Goal: Check status: Check status

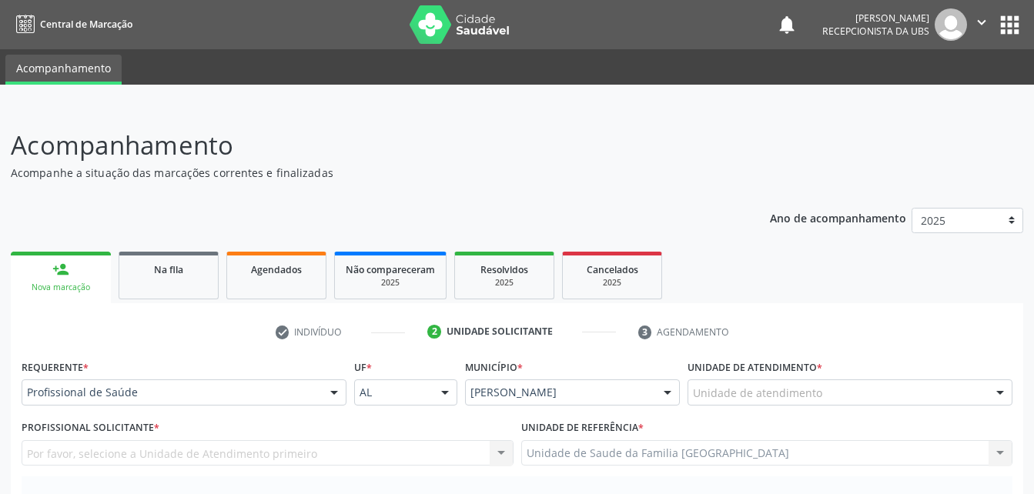
scroll to position [22, 0]
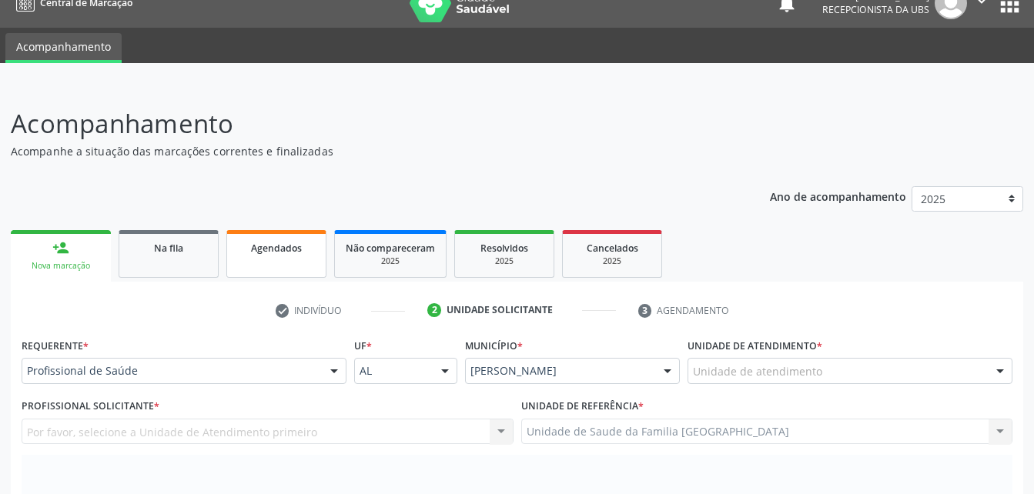
click at [276, 263] on link "Agendados" at bounding box center [276, 254] width 100 height 48
select select "8"
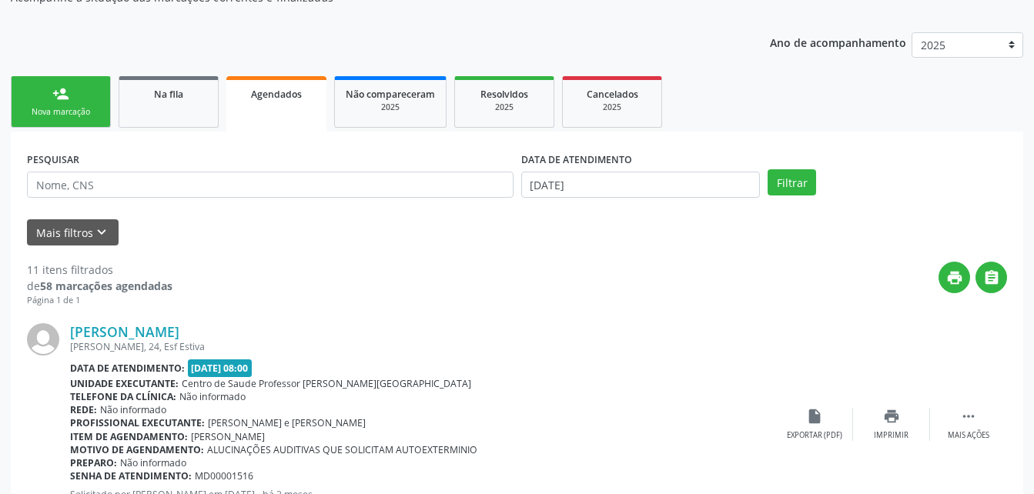
scroll to position [253, 0]
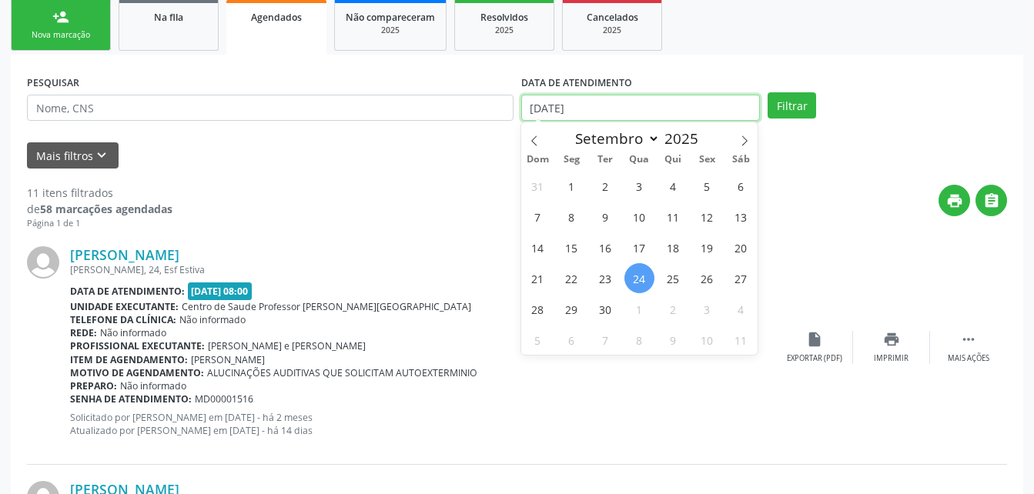
click at [606, 104] on input "[DATE]" at bounding box center [640, 108] width 239 height 26
click at [602, 285] on span "23" at bounding box center [606, 278] width 30 height 30
type input "23/09/2025"
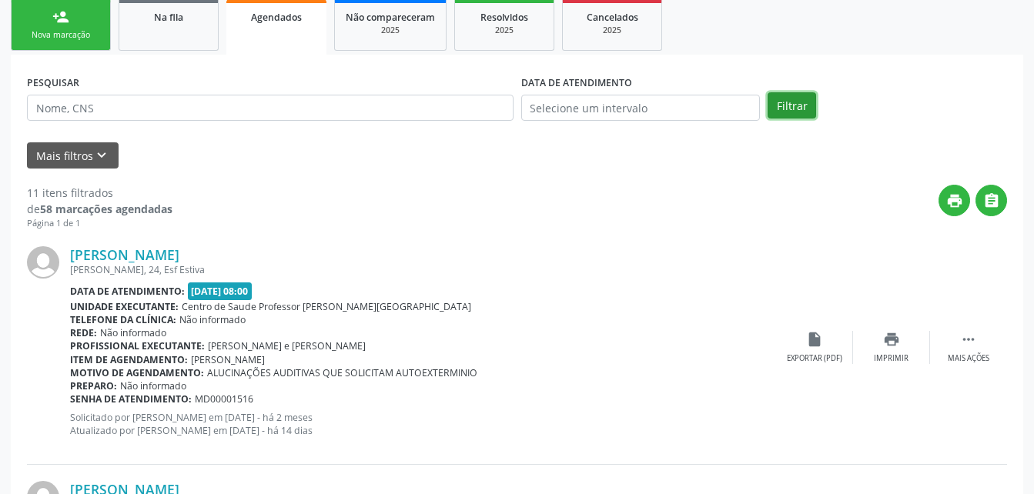
click at [784, 103] on button "Filtrar" at bounding box center [792, 105] width 49 height 26
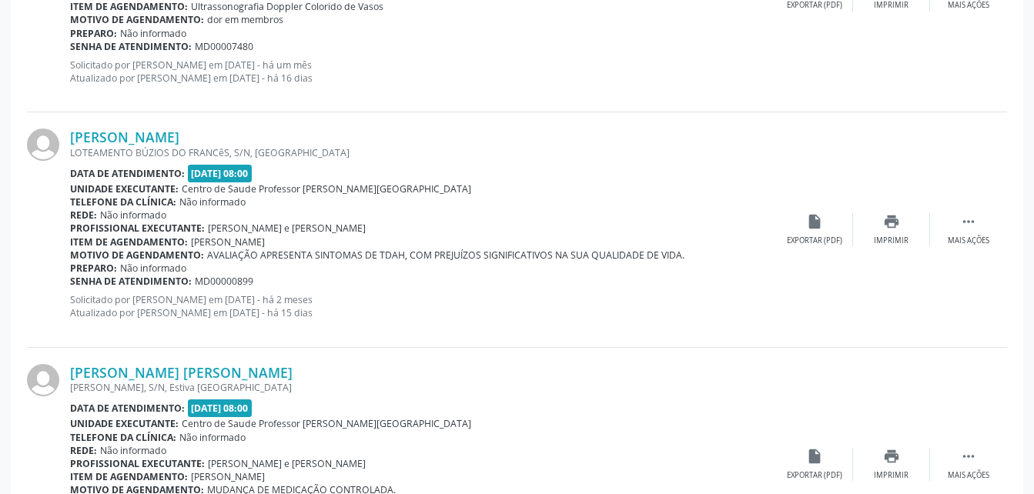
scroll to position [3573, 0]
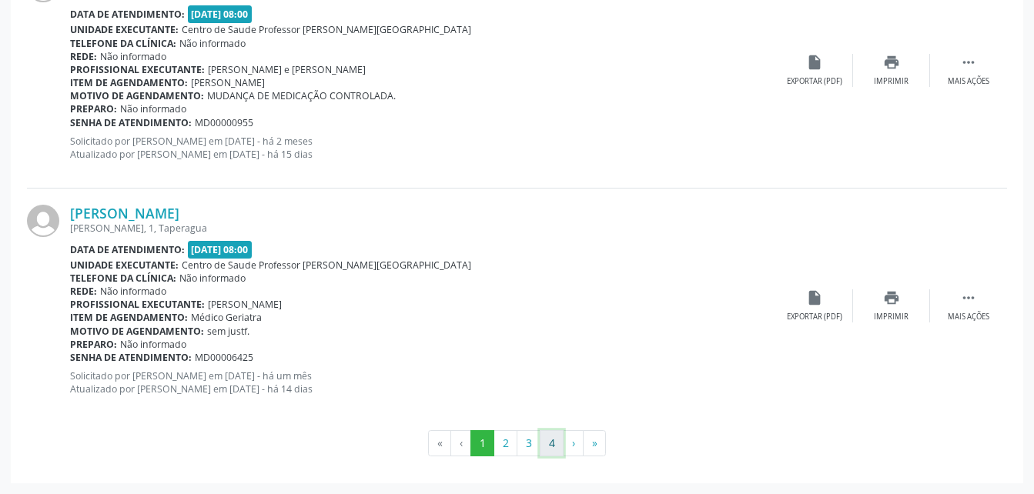
click at [547, 445] on button "4" at bounding box center [552, 443] width 24 height 26
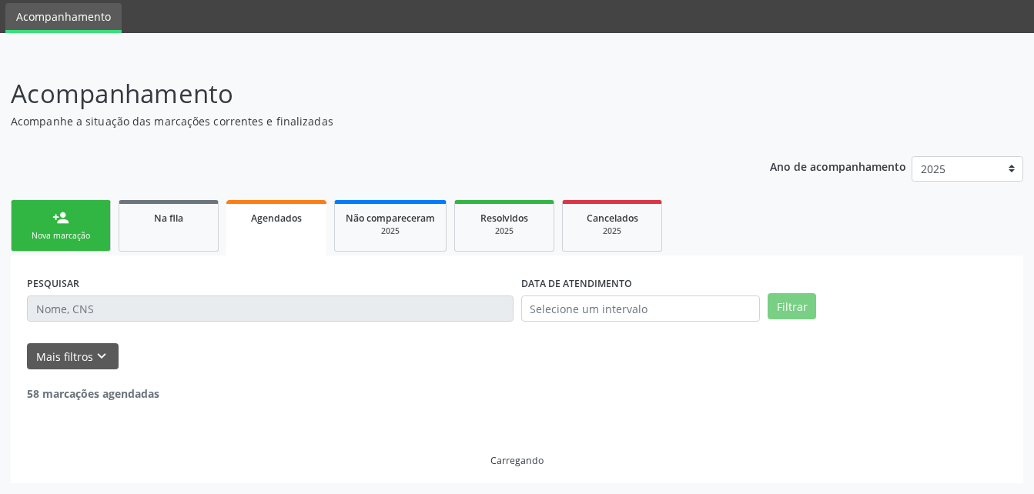
scroll to position [3102, 0]
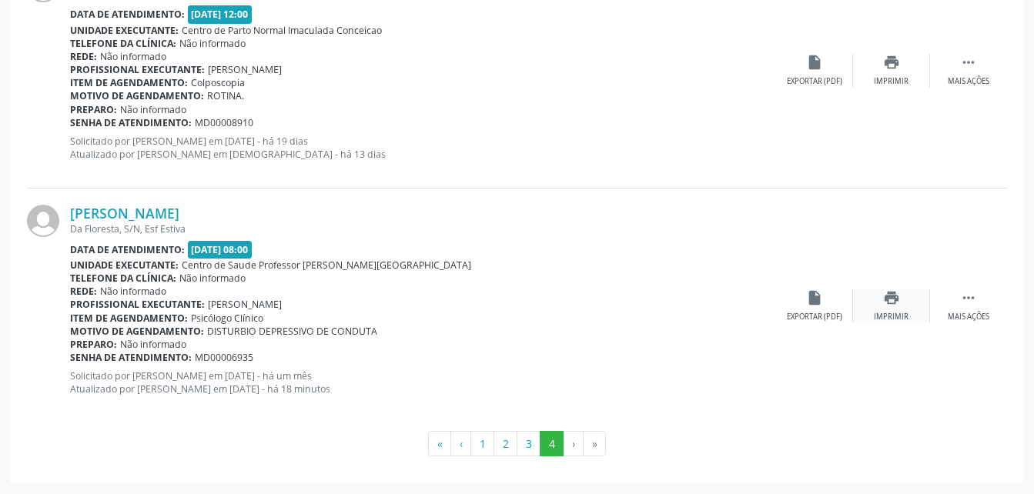
click at [897, 310] on div "print Imprimir" at bounding box center [891, 306] width 77 height 33
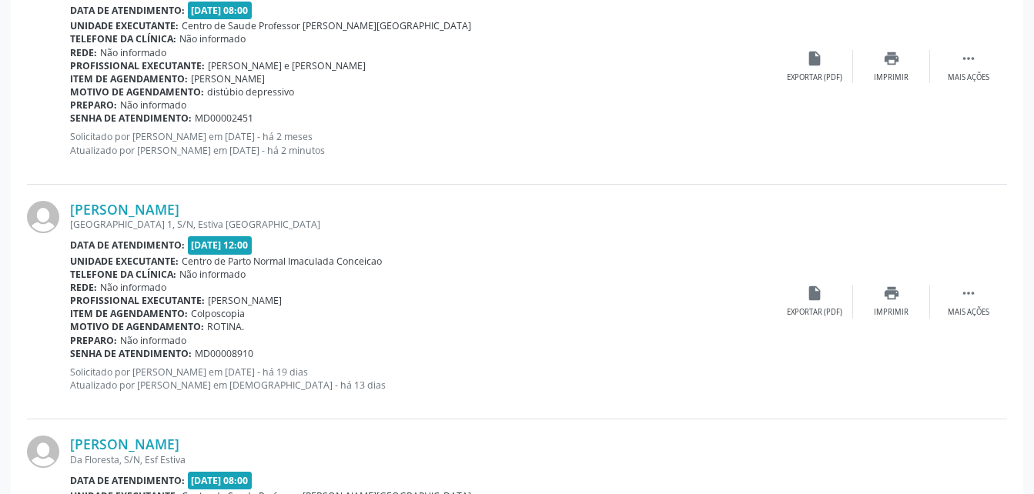
scroll to position [2794, 0]
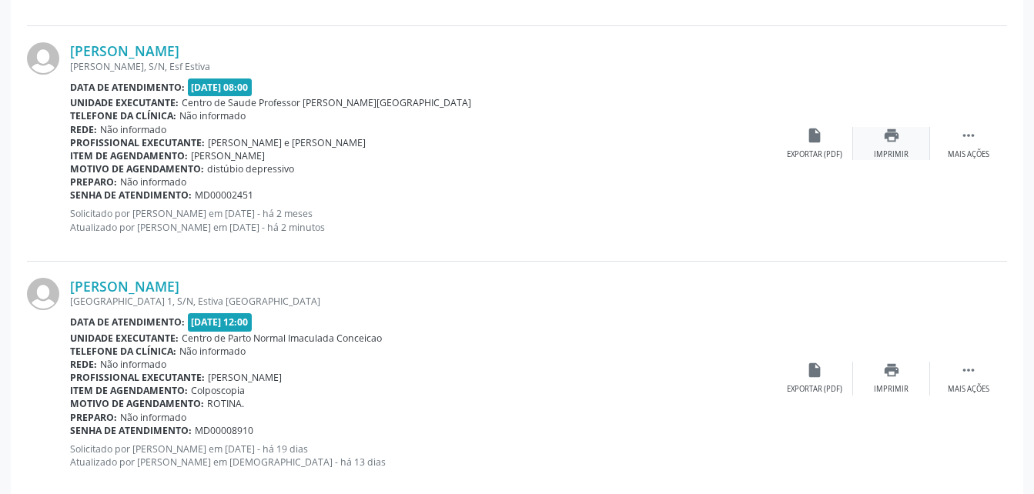
click at [896, 133] on icon "print" at bounding box center [891, 135] width 17 height 17
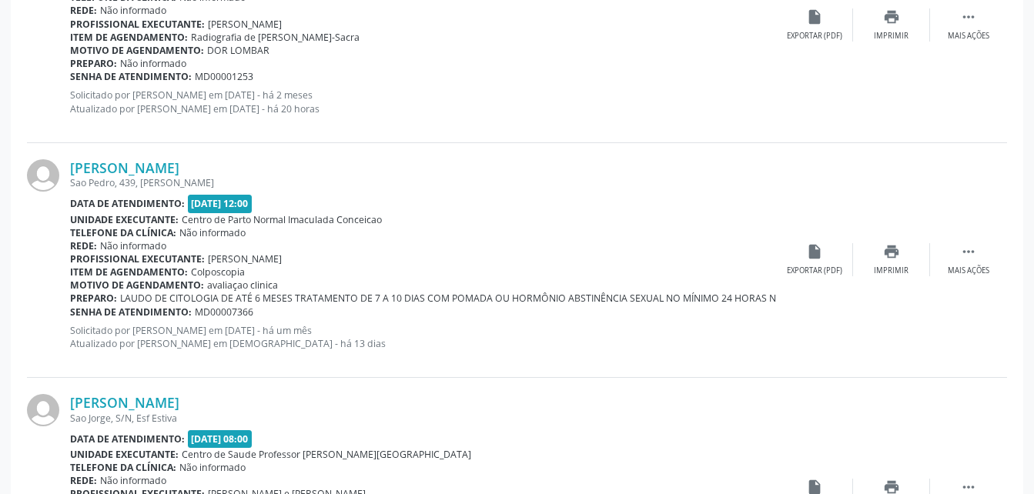
scroll to position [484, 0]
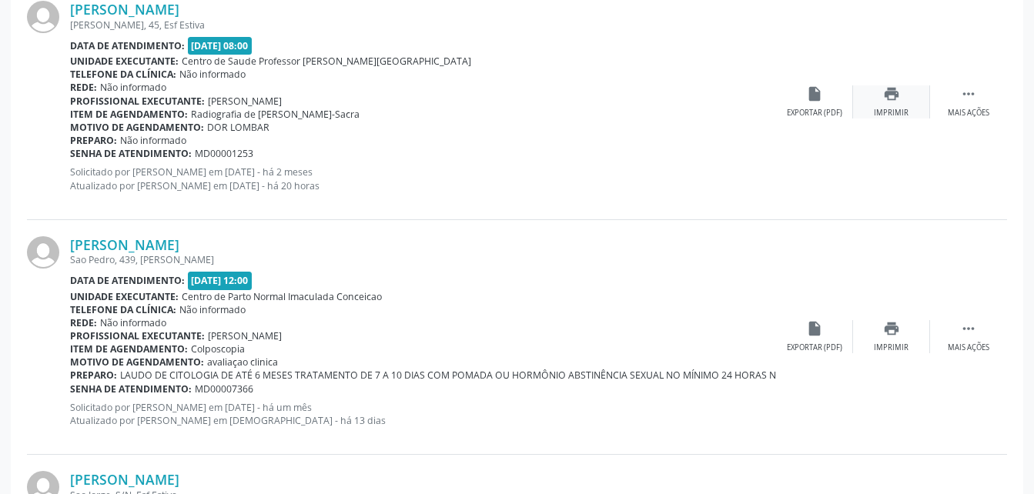
click at [891, 100] on icon "print" at bounding box center [891, 93] width 17 height 17
click at [892, 98] on icon "print" at bounding box center [891, 93] width 17 height 17
